Goal: Transaction & Acquisition: Subscribe to service/newsletter

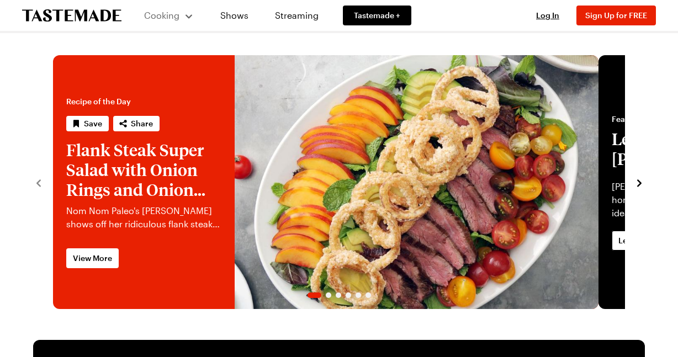
click at [194, 22] on div "Cooking" at bounding box center [169, 15] width 50 height 13
click at [354, 21] on span "Tastemade +" at bounding box center [377, 15] width 46 height 11
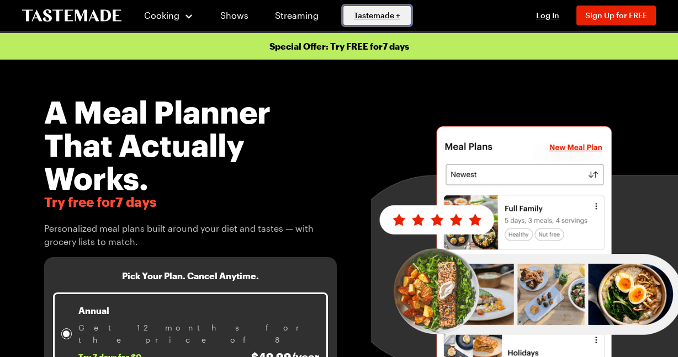
click at [354, 21] on span "Tastemade +" at bounding box center [377, 15] width 46 height 11
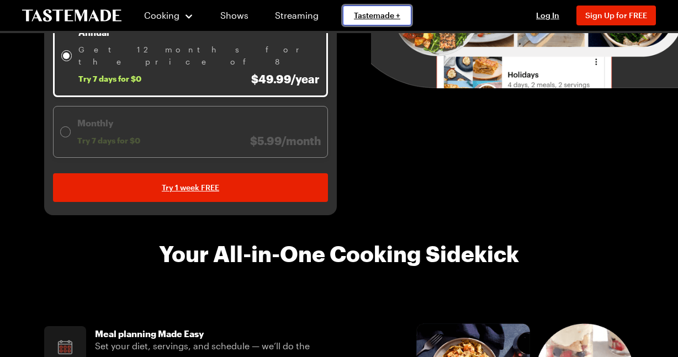
scroll to position [290, 0]
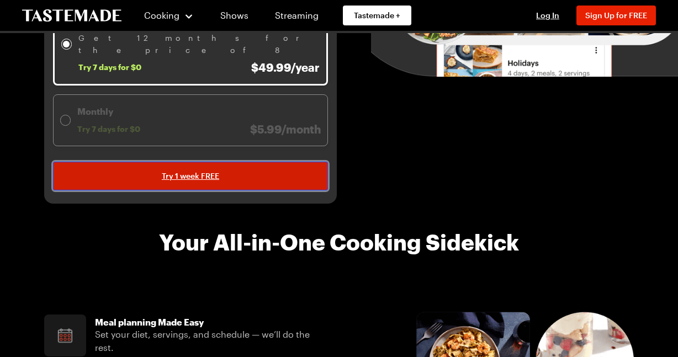
click at [219, 182] on span "Try 1 week FREE" at bounding box center [190, 176] width 57 height 11
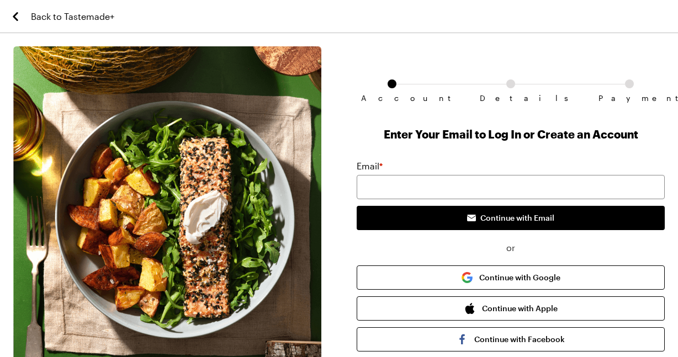
click at [54, 18] on span "Back to Tastemade+" at bounding box center [72, 16] width 83 height 13
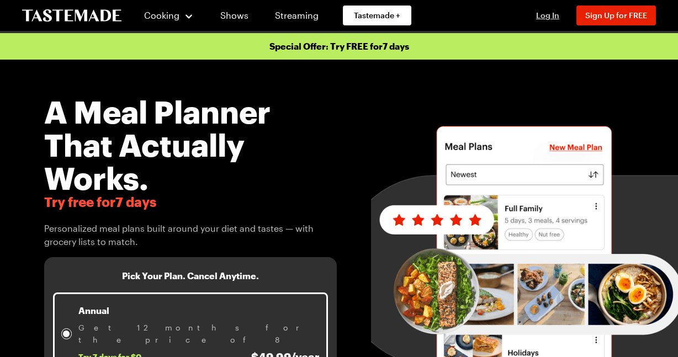
click at [536, 12] on span "Log In" at bounding box center [547, 14] width 23 height 9
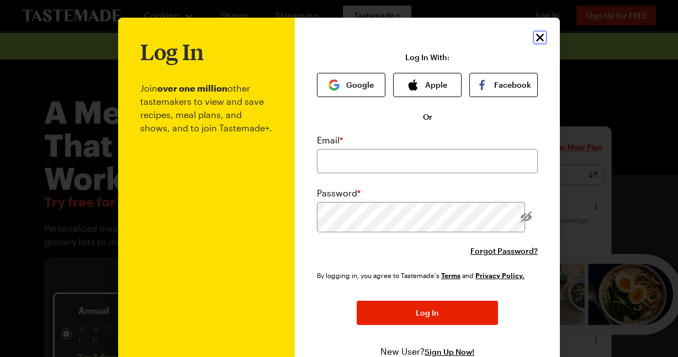
click at [548, 43] on div "Log In Join over one million other tastemakers to view and save recipes, meal p…" at bounding box center [427, 215] width 265 height 394
click at [544, 41] on icon "Close" at bounding box center [540, 38] width 8 height 8
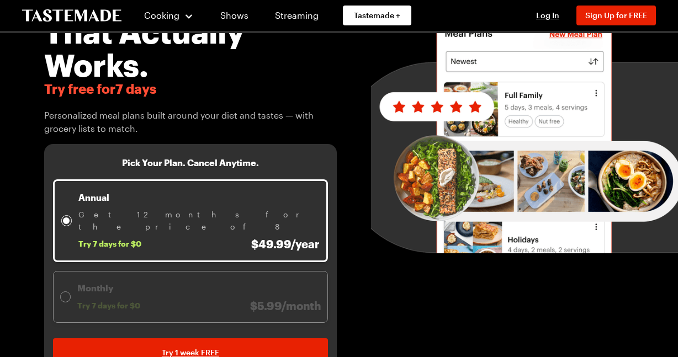
scroll to position [115, 0]
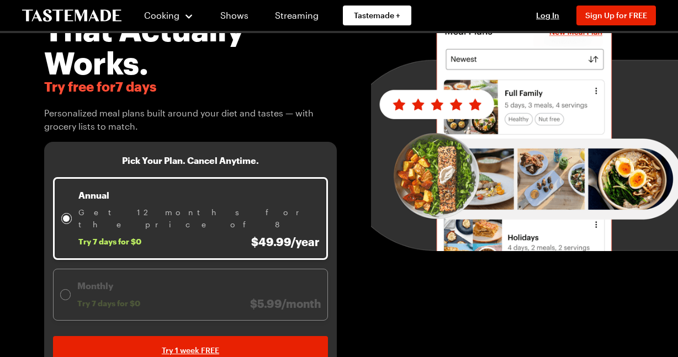
click at [337, 94] on span "Try free for 7 days" at bounding box center [190, 86] width 293 height 15
